Goal: Find specific fact: Find specific fact

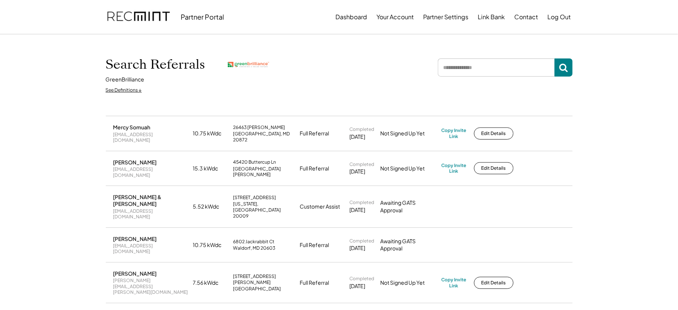
click at [466, 66] on input "input" at bounding box center [496, 67] width 117 height 18
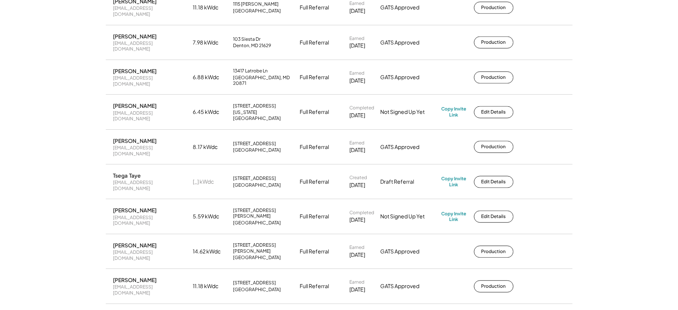
scroll to position [1132, 0]
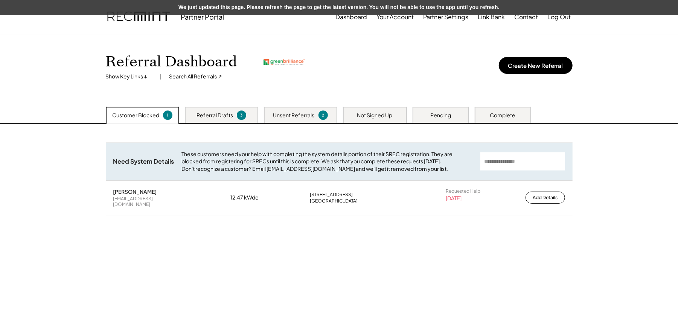
click at [369, 114] on div "Not Signed Up" at bounding box center [374, 115] width 35 height 8
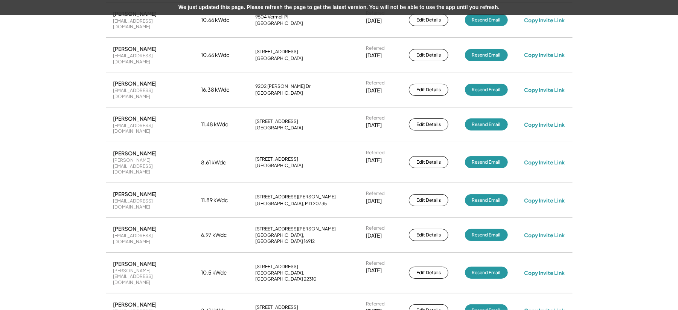
scroll to position [1156, 0]
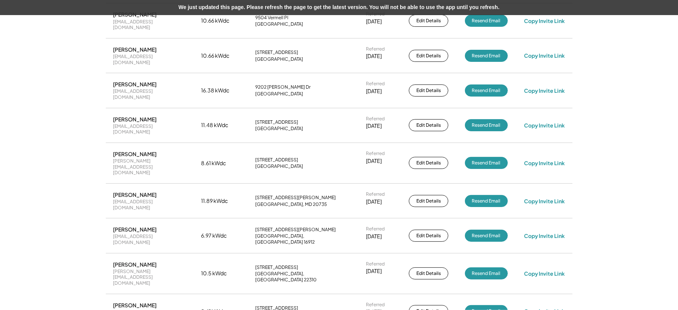
drag, startPoint x: 320, startPoint y: 109, endPoint x: 253, endPoint y: 101, distance: 67.1
copy div "[STREET_ADDRESS][PERSON_NAME]"
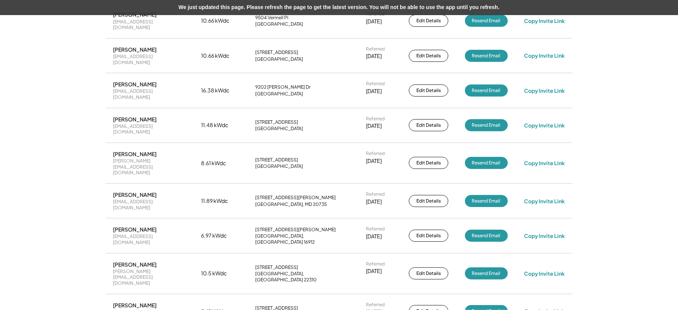
copy div "Timothy Rhodes"
